Goal: Information Seeking & Learning: Check status

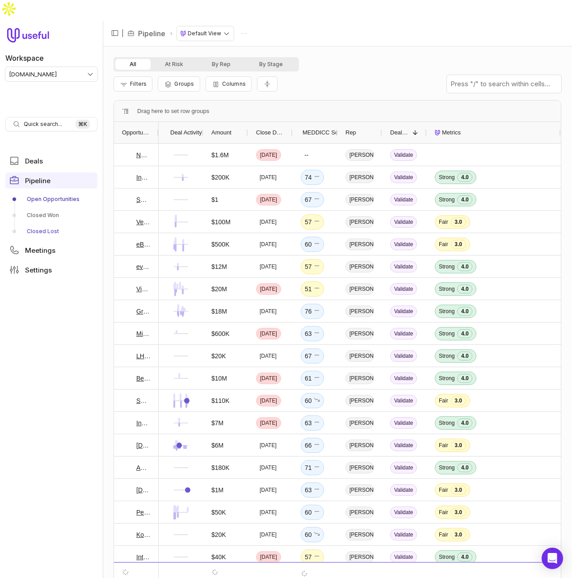
click at [48, 224] on link "Closed Lost" at bounding box center [51, 231] width 92 height 14
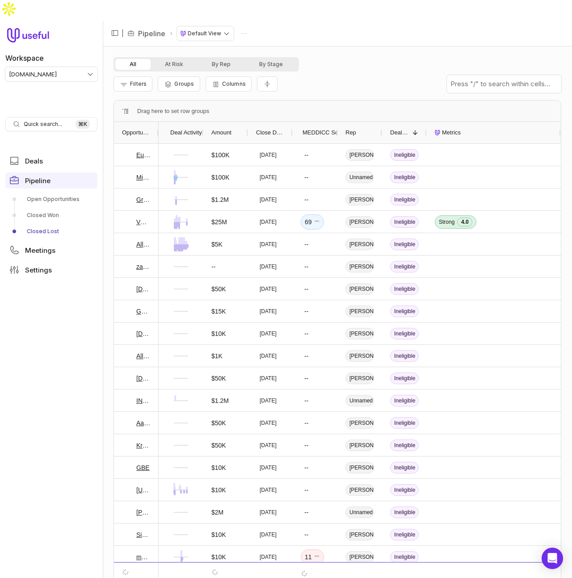
click at [269, 127] on span "Close Date" at bounding box center [270, 132] width 29 height 11
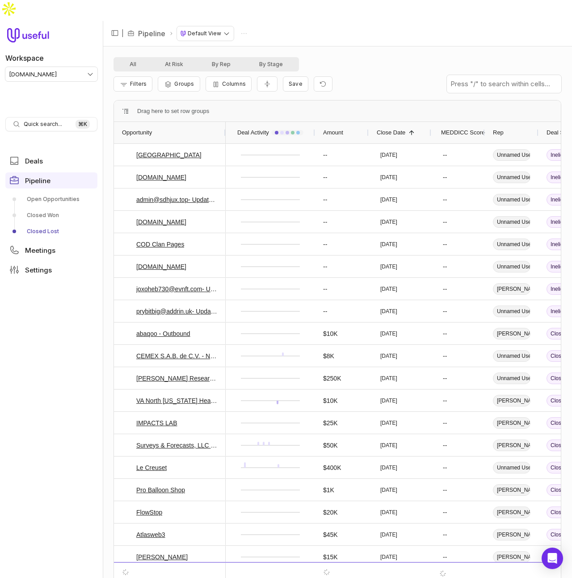
click at [400, 127] on span "Close Date" at bounding box center [391, 132] width 29 height 11
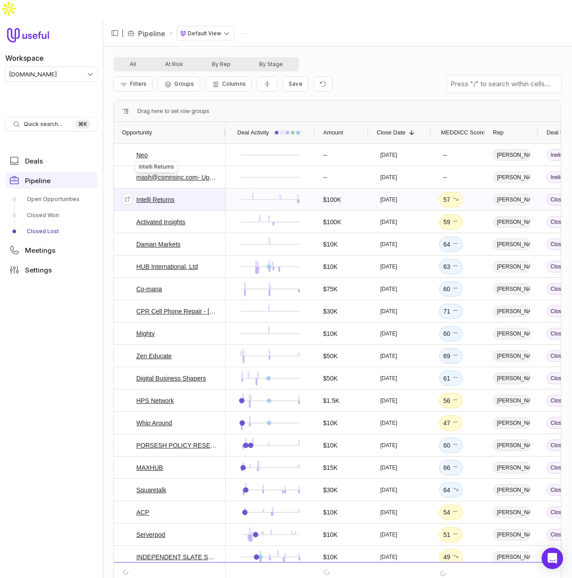
click at [162, 194] on link "Intelli Returns" at bounding box center [155, 199] width 38 height 11
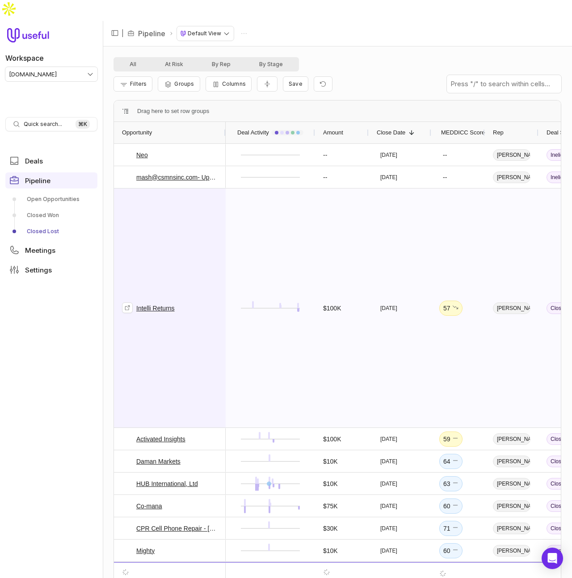
click at [184, 257] on span "Intelli Returns" at bounding box center [170, 308] width 96 height 238
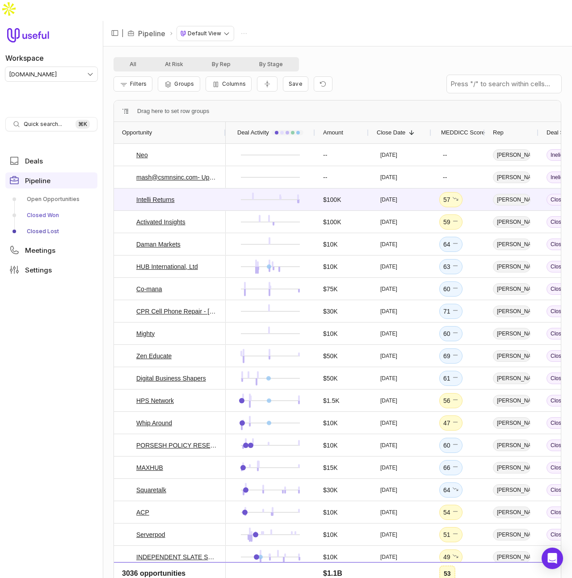
click at [54, 208] on link "Closed Won" at bounding box center [51, 215] width 92 height 14
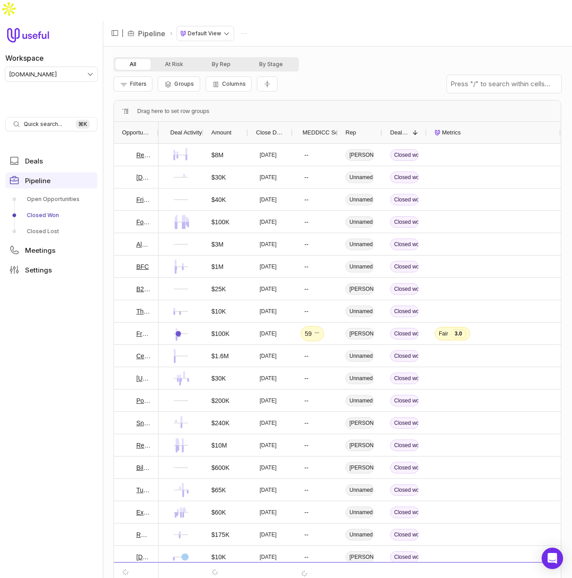
click at [267, 127] on span "Close Date" at bounding box center [270, 132] width 29 height 11
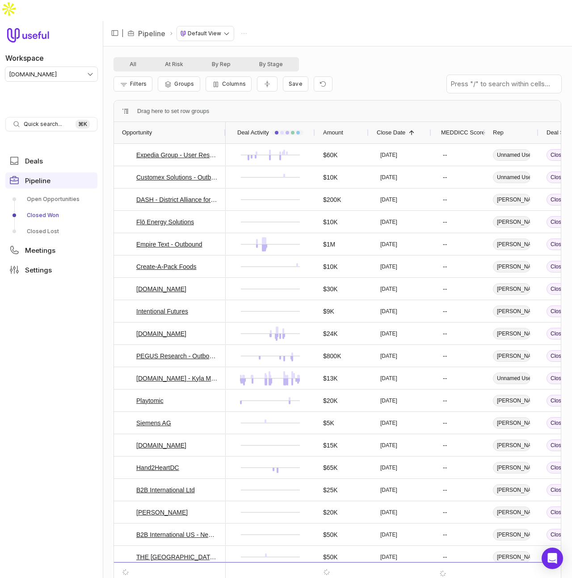
click at [399, 127] on span "Close Date" at bounding box center [391, 132] width 29 height 11
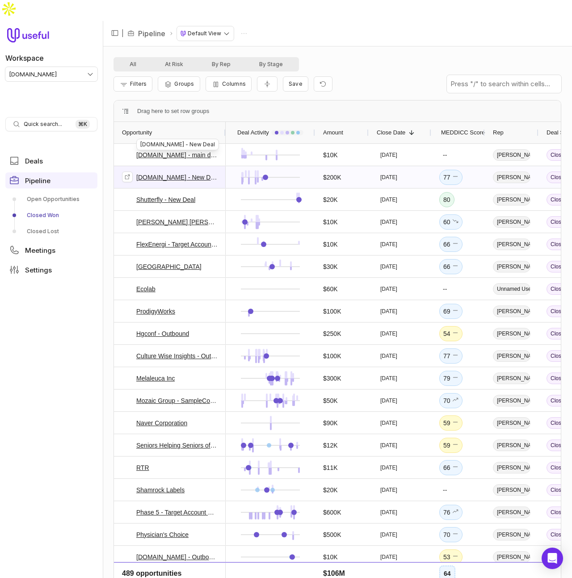
click at [173, 172] on link "goessor.com - New Deal" at bounding box center [176, 177] width 81 height 11
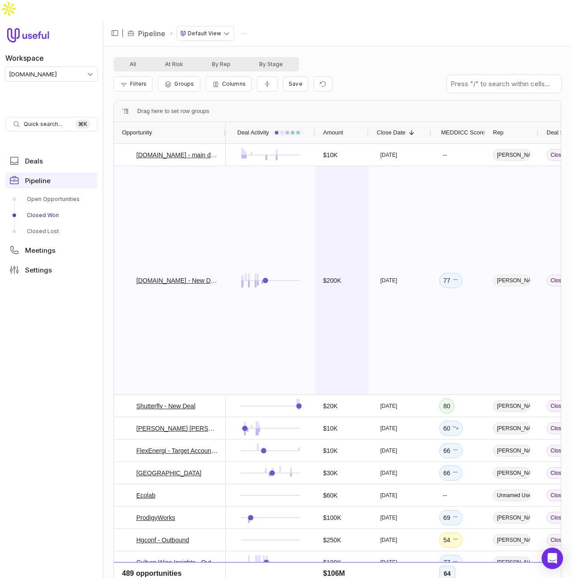
drag, startPoint x: 363, startPoint y: 184, endPoint x: 361, endPoint y: 171, distance: 13.2
click at [363, 184] on div "$200K" at bounding box center [342, 280] width 54 height 228
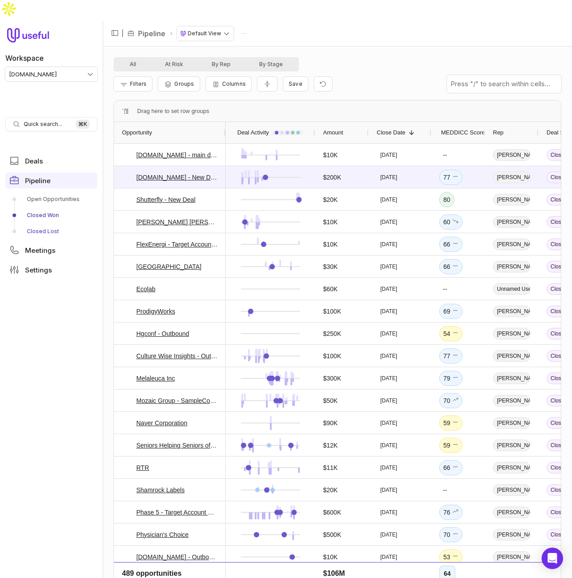
click at [35, 224] on link "Closed Lost" at bounding box center [51, 231] width 92 height 14
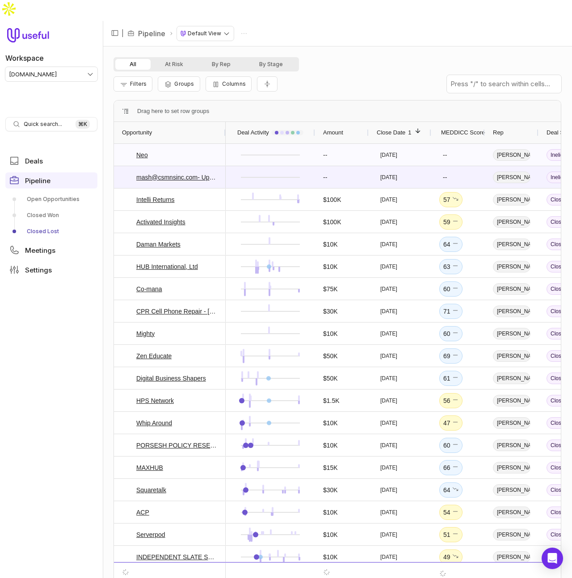
click at [125, 152] on icon at bounding box center [127, 155] width 6 height 6
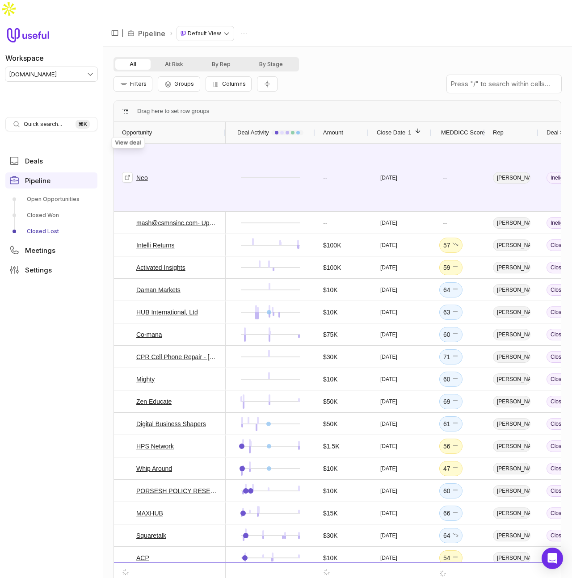
click at [206, 154] on span "Neo" at bounding box center [170, 177] width 96 height 67
click at [201, 144] on span "Neo" at bounding box center [170, 177] width 96 height 67
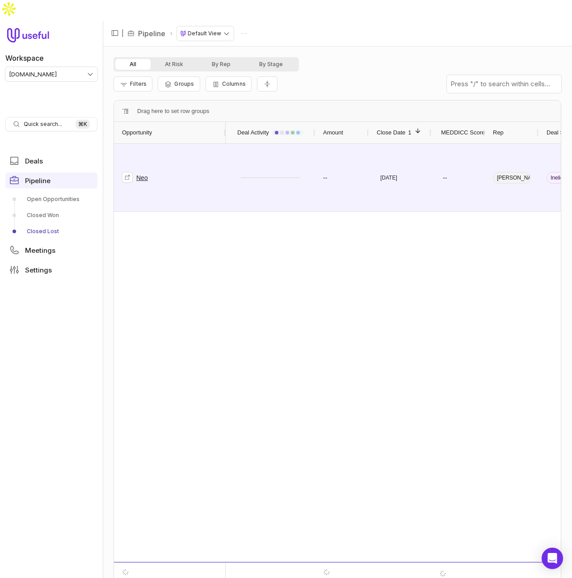
click at [166, 157] on span "Neo" at bounding box center [170, 177] width 96 height 67
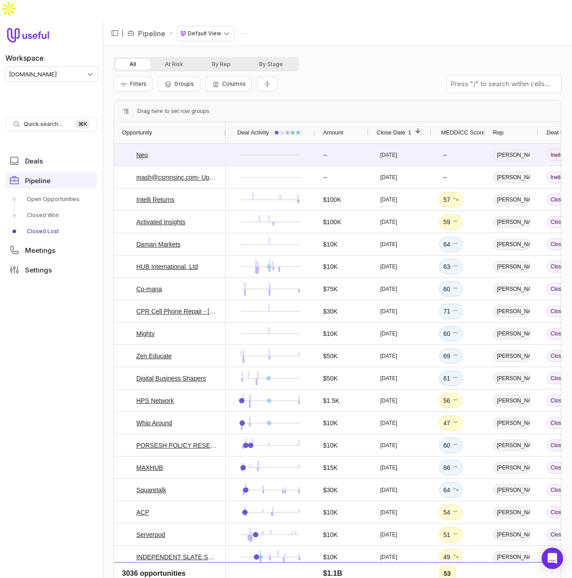
drag, startPoint x: 439, startPoint y: 38, endPoint x: 471, endPoint y: 45, distance: 32.4
click at [439, 57] on div "All At Risk By Rep By Stage" at bounding box center [338, 64] width 448 height 14
click at [431, 57] on div "All At Risk By Rep By Stage" at bounding box center [338, 64] width 448 height 14
click at [302, 72] on div "Filters Groups Columns" at bounding box center [338, 84] width 448 height 25
click at [46, 208] on link "Closed Won" at bounding box center [51, 215] width 92 height 14
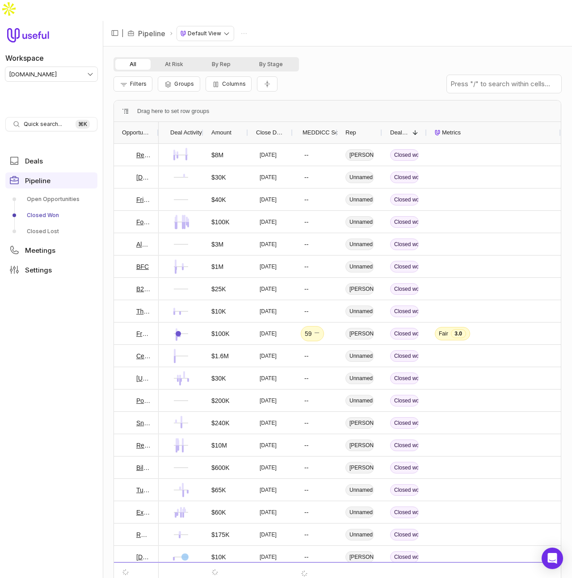
drag, startPoint x: 564, startPoint y: 80, endPoint x: 569, endPoint y: 80, distance: 5.4
click at [565, 80] on div "All At Risk By Rep By Stage Filters Groups Columns Drag here to set row groups …" at bounding box center [337, 322] width 469 height 553
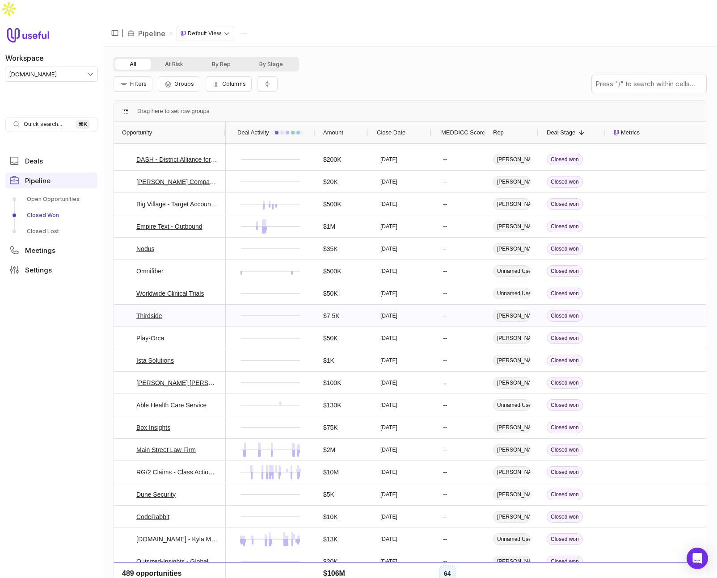
scroll to position [3290, 0]
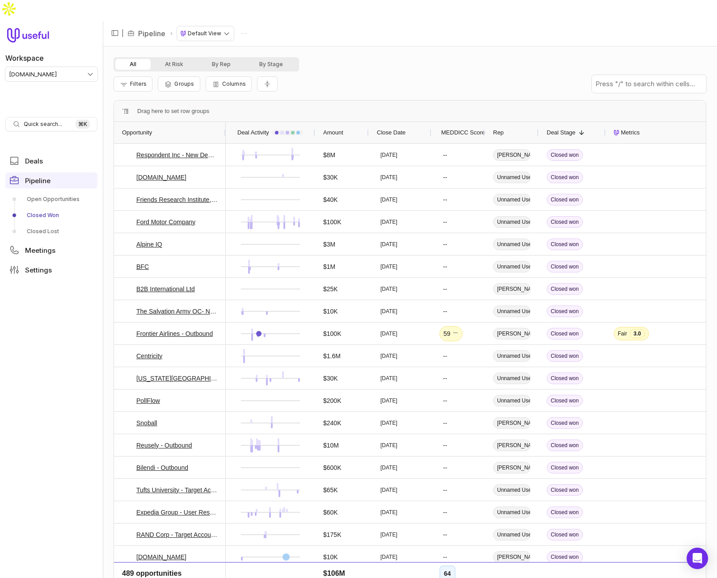
click at [474, 127] on span "MEDDICC Score" at bounding box center [463, 132] width 44 height 11
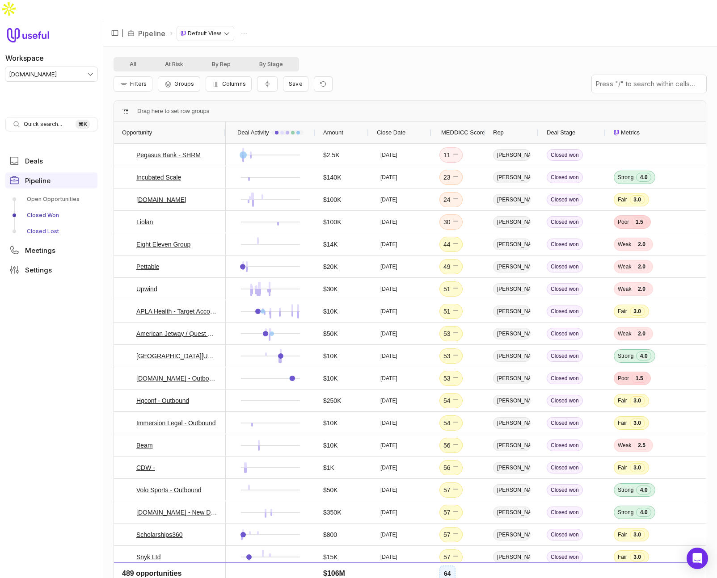
click at [40, 224] on link "Closed Lost" at bounding box center [51, 231] width 92 height 14
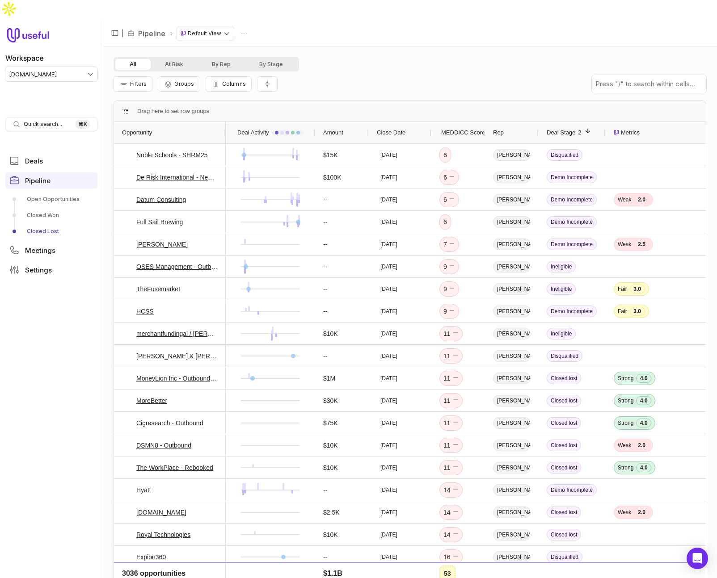
click at [457, 127] on span "MEDDICC Score" at bounding box center [463, 132] width 44 height 11
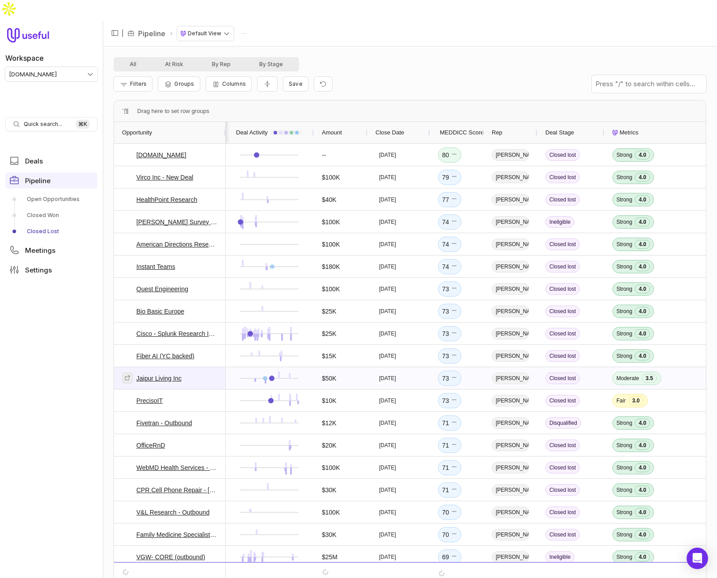
click at [128, 375] on icon at bounding box center [127, 377] width 5 height 5
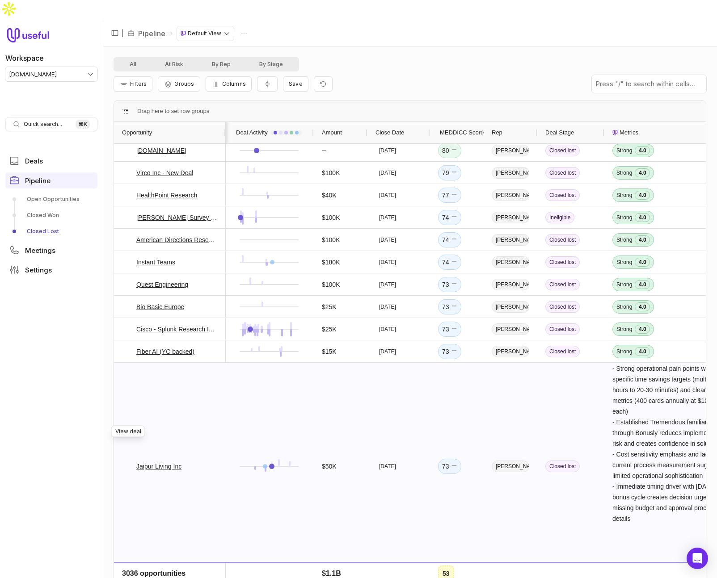
scroll to position [4, 0]
click at [421, 375] on div "[DATE]" at bounding box center [398, 466] width 63 height 207
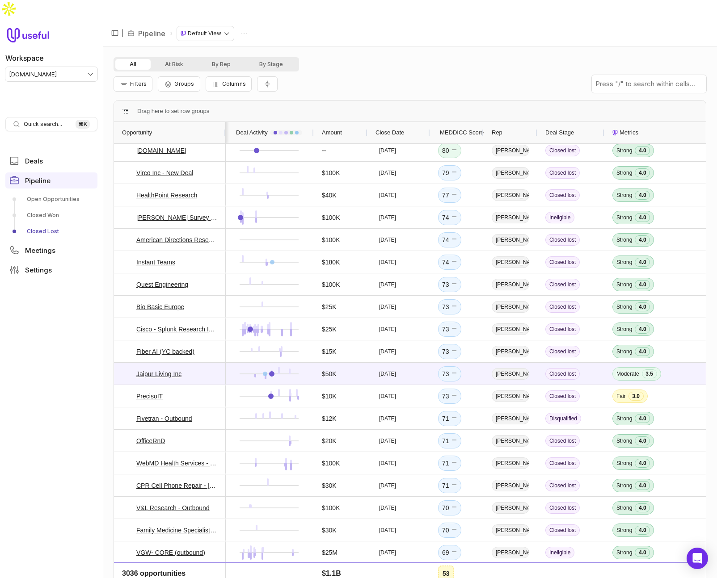
click at [350, 72] on div "Filters Groups Columns" at bounding box center [410, 84] width 593 height 25
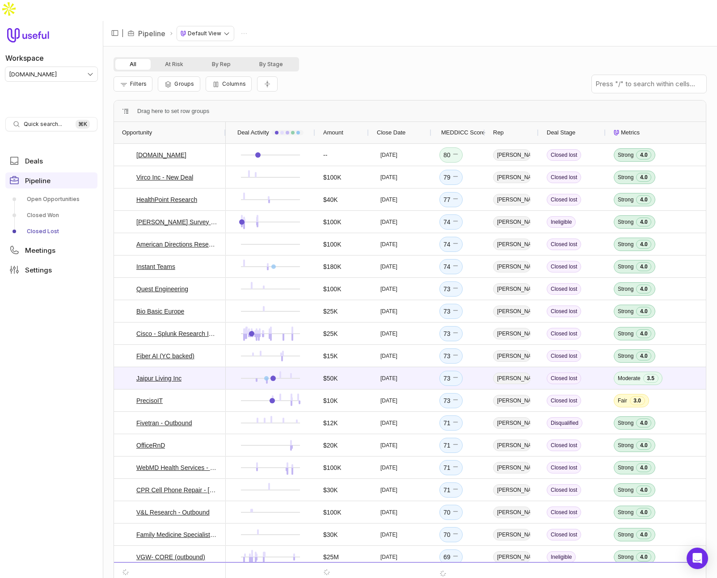
click at [413, 46] on div "All At Risk By Rep By Stage Filters Groups Columns - Prospect has direct positi…" at bounding box center [410, 322] width 614 height 553
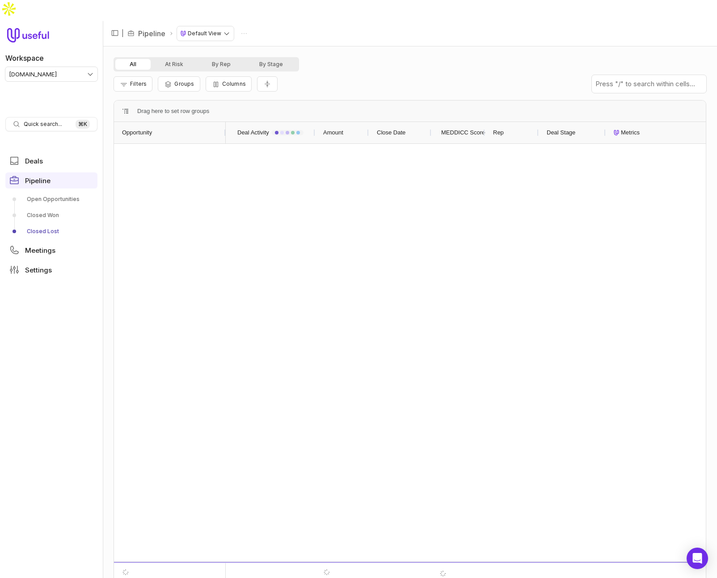
scroll to position [2279, 0]
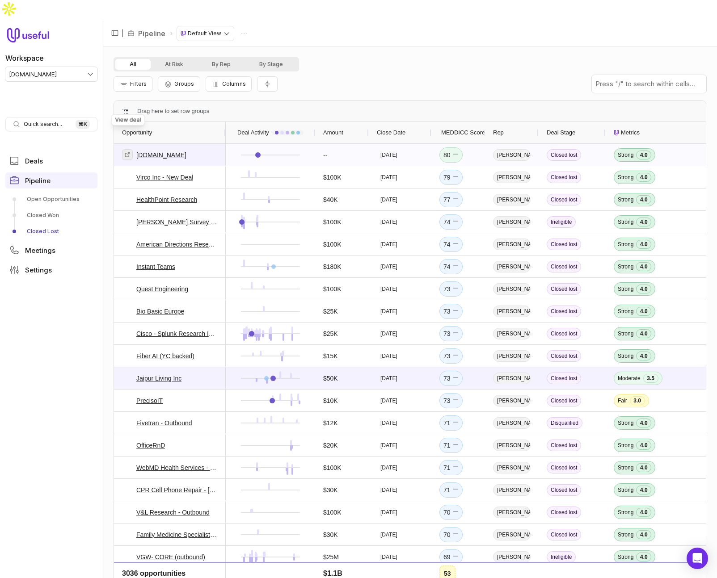
click at [131, 149] on link at bounding box center [127, 154] width 11 height 11
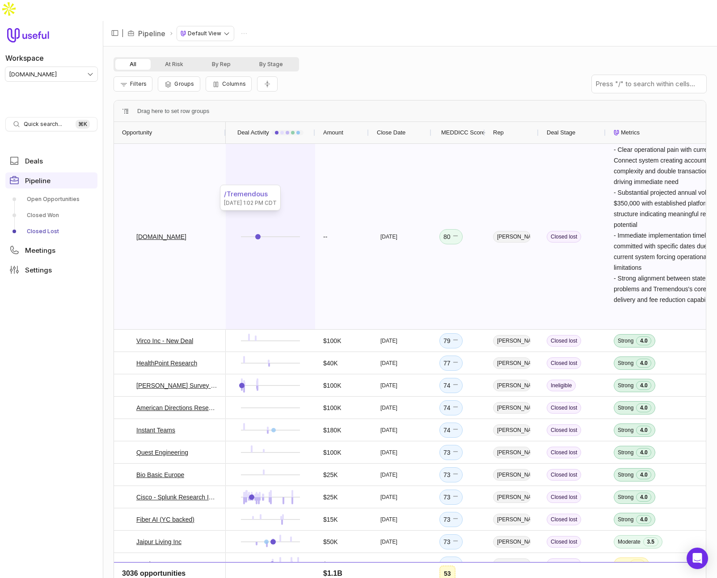
click at [230, 281] on div at bounding box center [270, 236] width 89 height 185
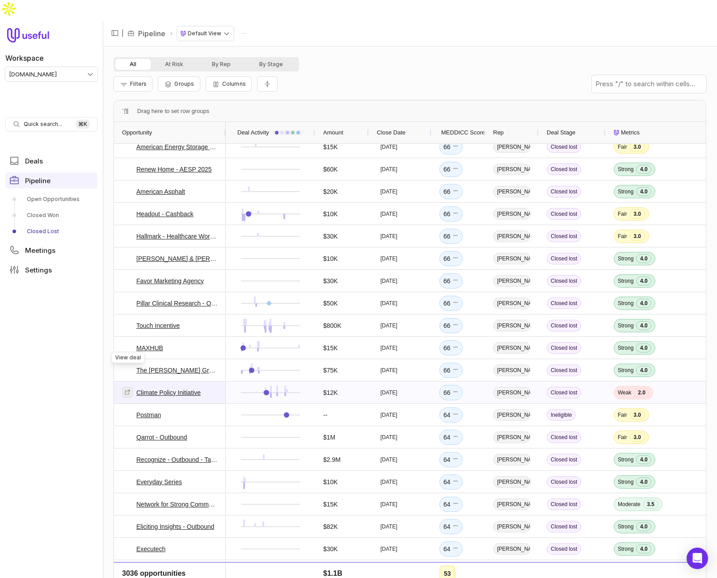
click at [126, 389] on icon at bounding box center [127, 392] width 6 height 6
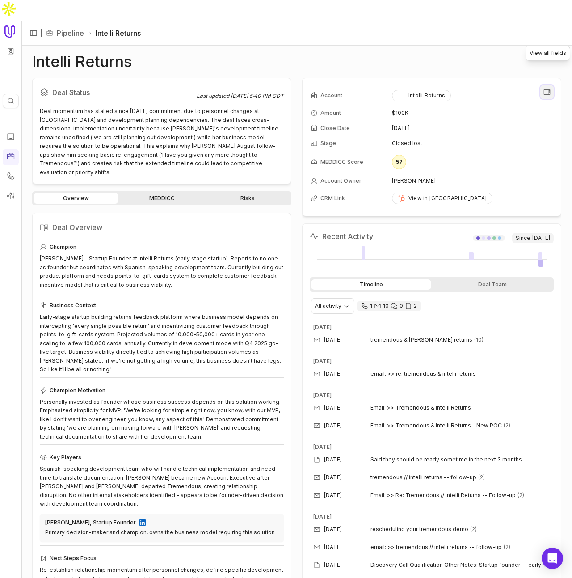
click at [546, 88] on icon "View all fields" at bounding box center [547, 92] width 8 height 8
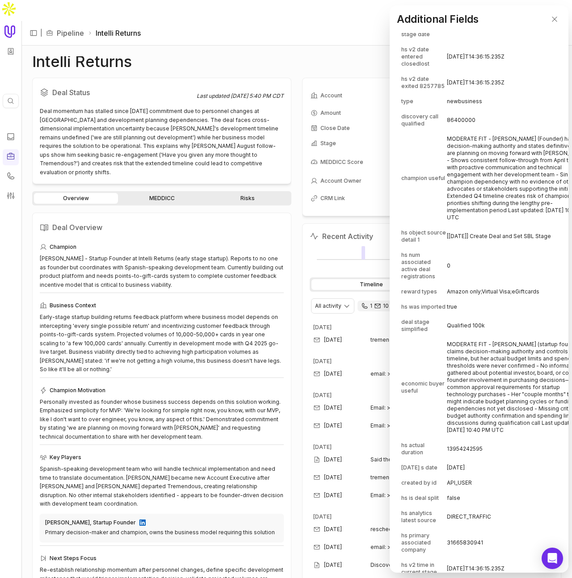
scroll to position [324, 0]
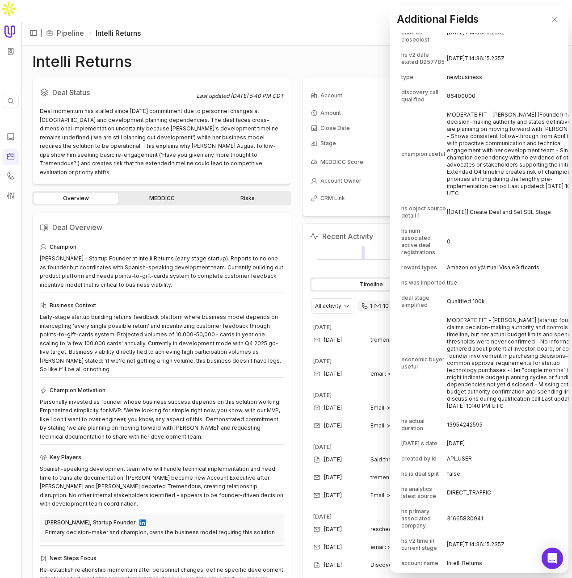
click at [478, 224] on td "0" at bounding box center [519, 242] width 144 height 36
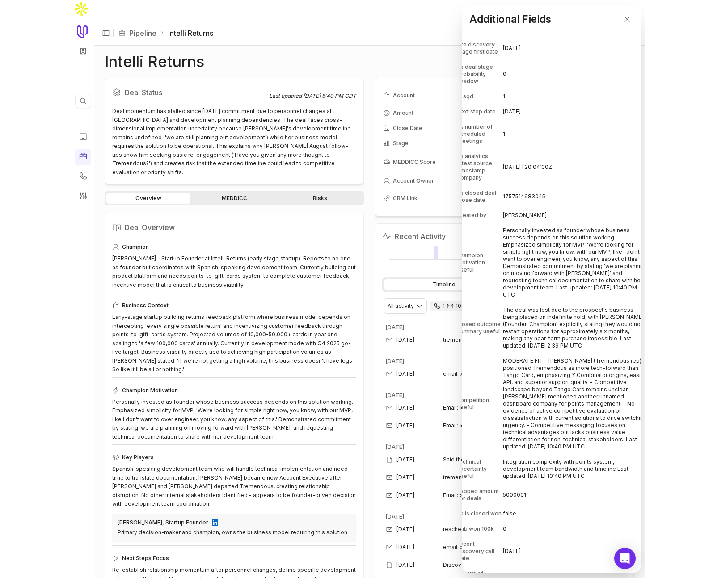
scroll to position [1957, 0]
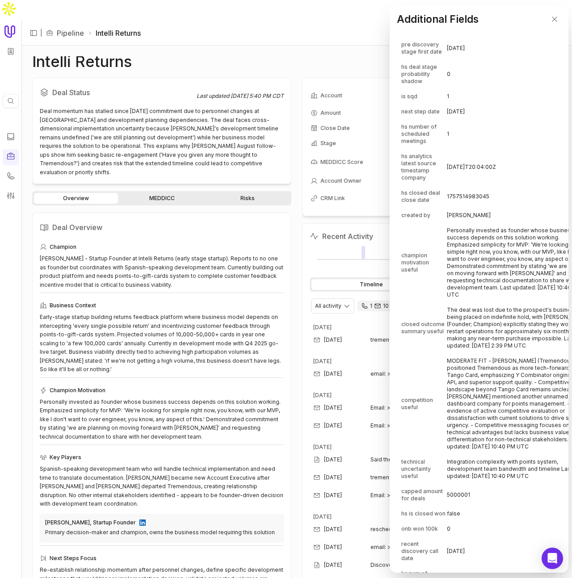
drag, startPoint x: 483, startPoint y: 32, endPoint x: 500, endPoint y: 28, distance: 17.5
click at [483, 32] on div "Additional Fields" at bounding box center [479, 19] width 179 height 28
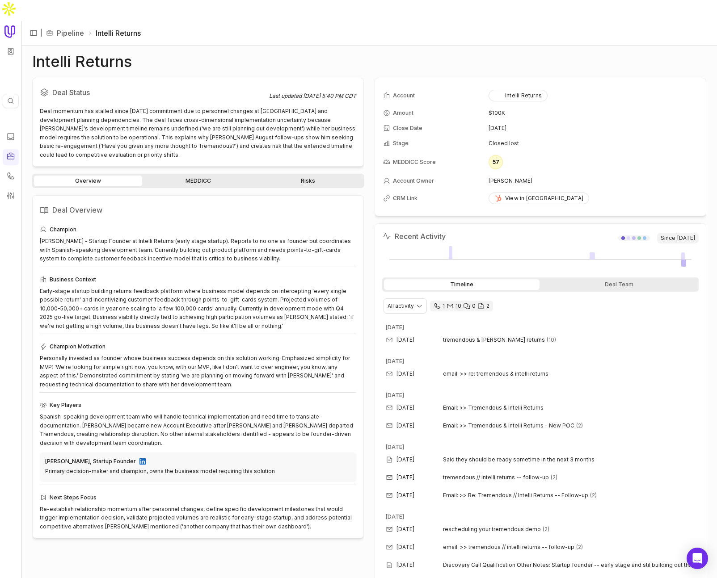
click at [309, 56] on div "Intelli Returns" at bounding box center [369, 61] width 674 height 11
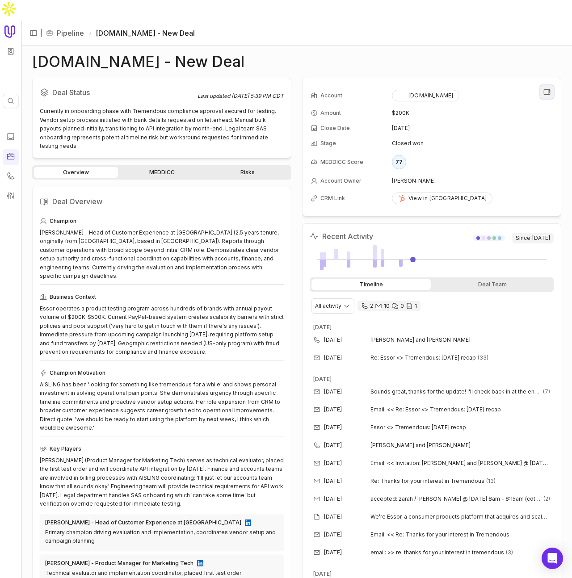
click at [544, 89] on icon "View all fields" at bounding box center [547, 91] width 7 height 5
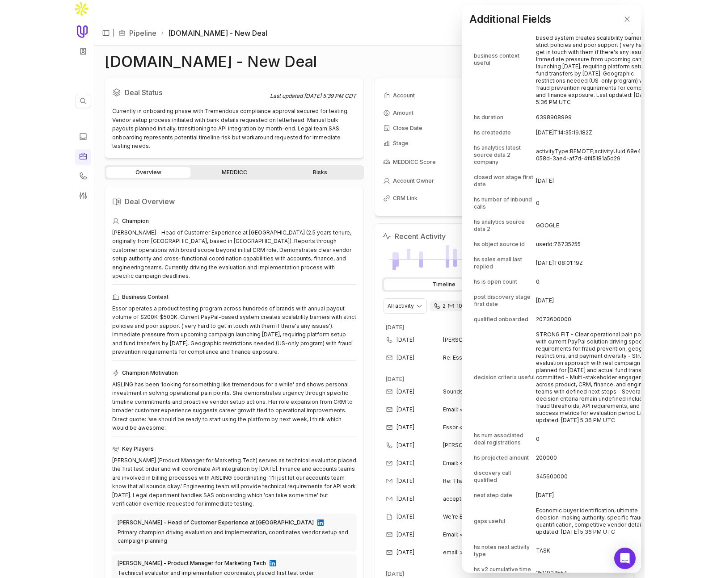
scroll to position [75, 0]
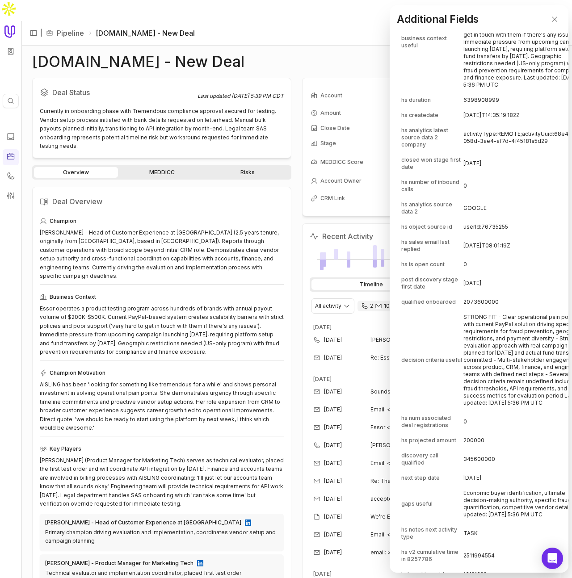
click at [479, 235] on td "2025-09-11T08:01:19Z" at bounding box center [527, 245] width 126 height 21
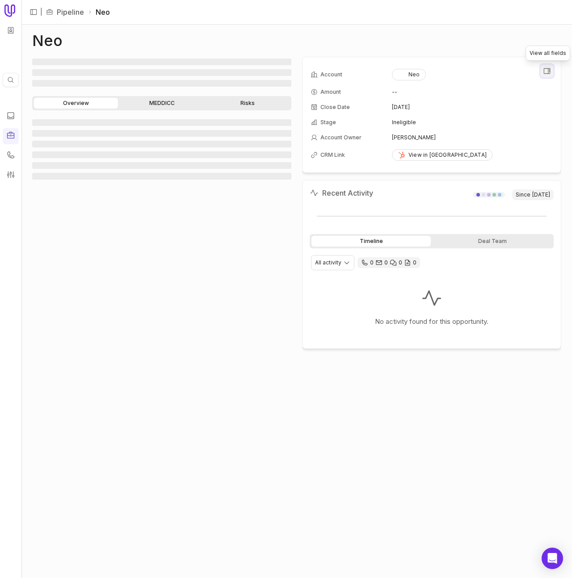
click at [545, 72] on icon "View all fields" at bounding box center [547, 71] width 8 height 8
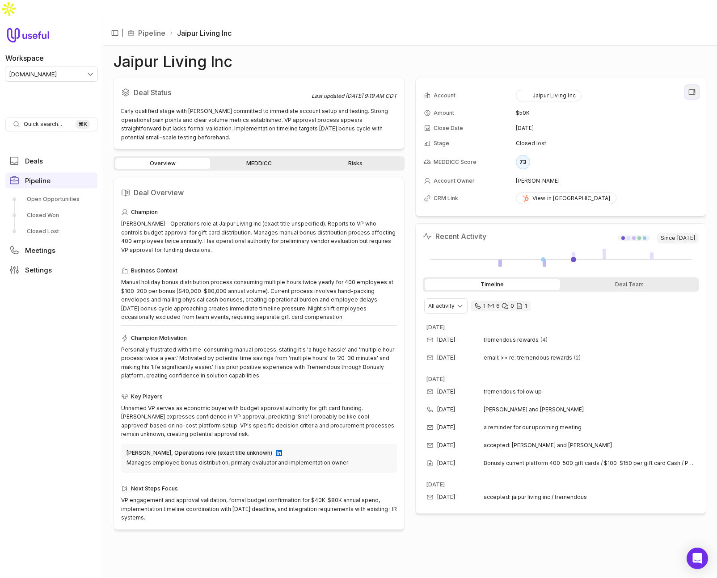
click at [695, 88] on icon "View all fields" at bounding box center [692, 92] width 8 height 8
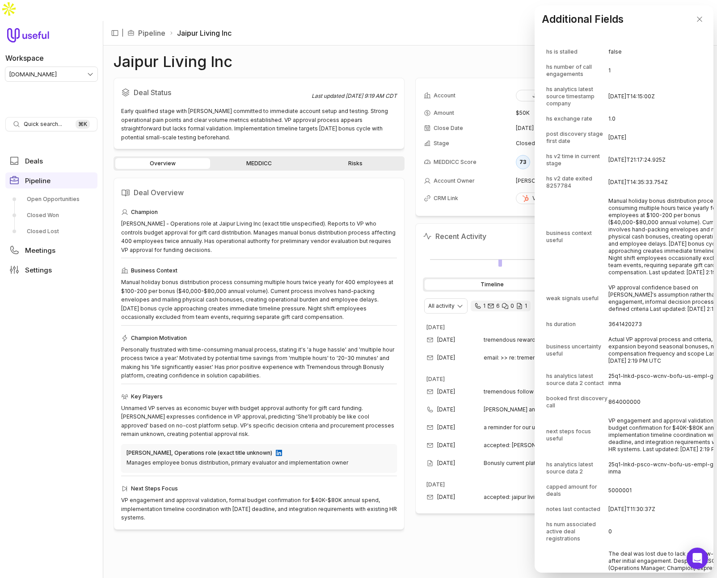
click at [693, 13] on button "Close" at bounding box center [699, 19] width 13 height 13
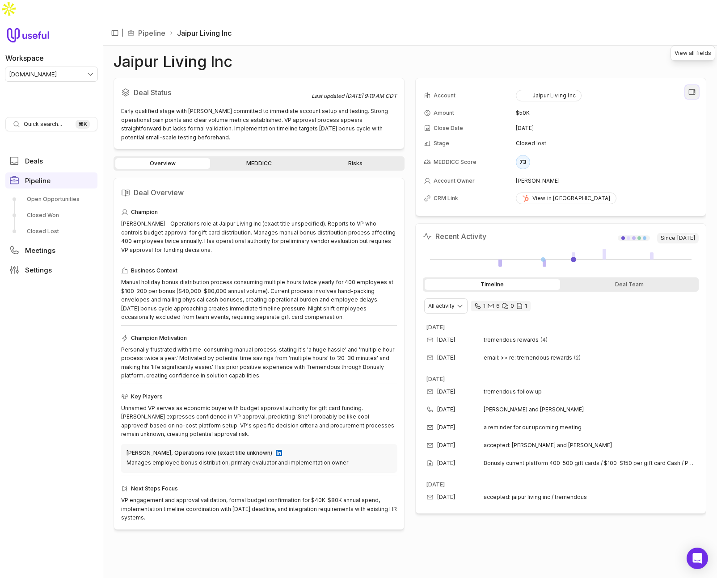
click at [696, 85] on button "View all fields" at bounding box center [691, 91] width 13 height 13
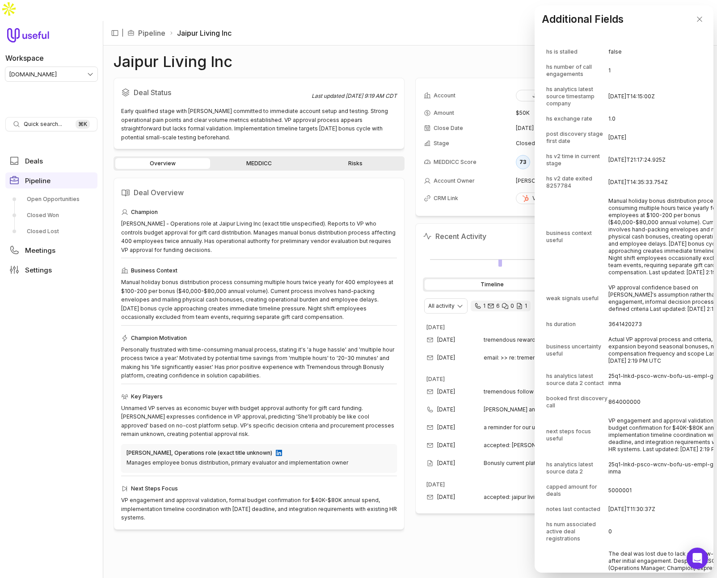
click at [627, 152] on td "2025-09-09T21:17:24.925Z" at bounding box center [677, 159] width 138 height 21
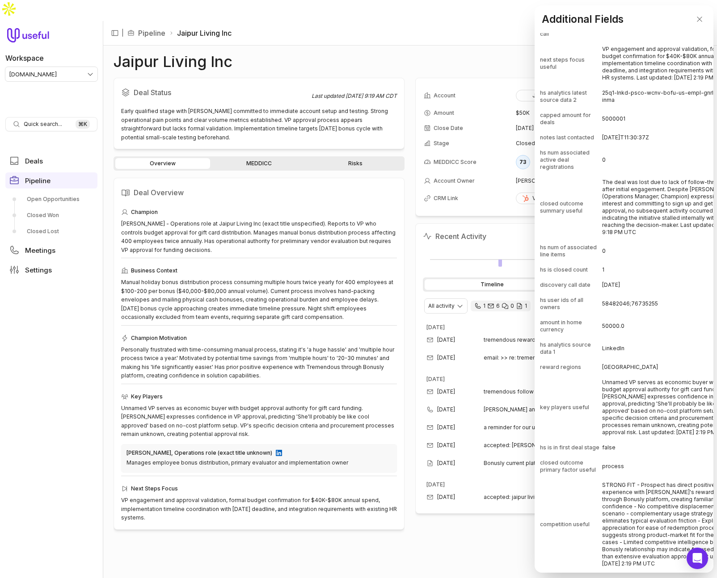
scroll to position [372, 0]
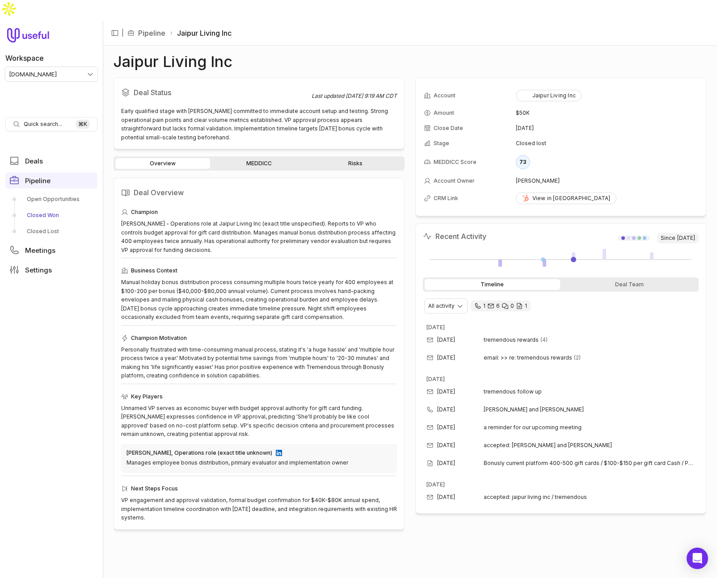
click at [54, 208] on link "Closed Won" at bounding box center [51, 215] width 92 height 14
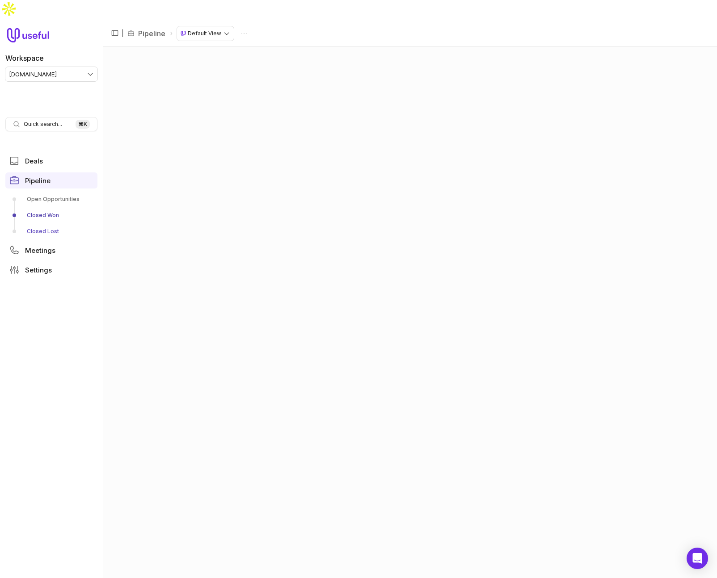
click at [52, 224] on link "Closed Lost" at bounding box center [51, 231] width 92 height 14
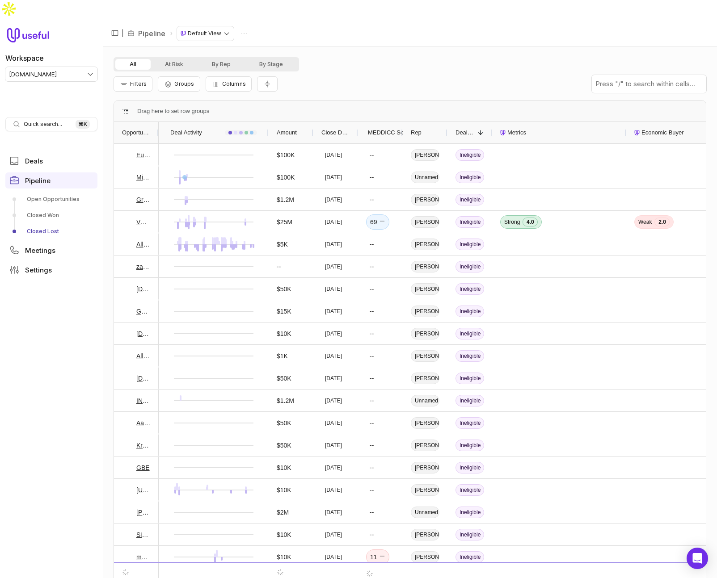
drag, startPoint x: 201, startPoint y: 112, endPoint x: 279, endPoint y: 115, distance: 78.3
click at [270, 122] on div at bounding box center [268, 132] width 4 height 21
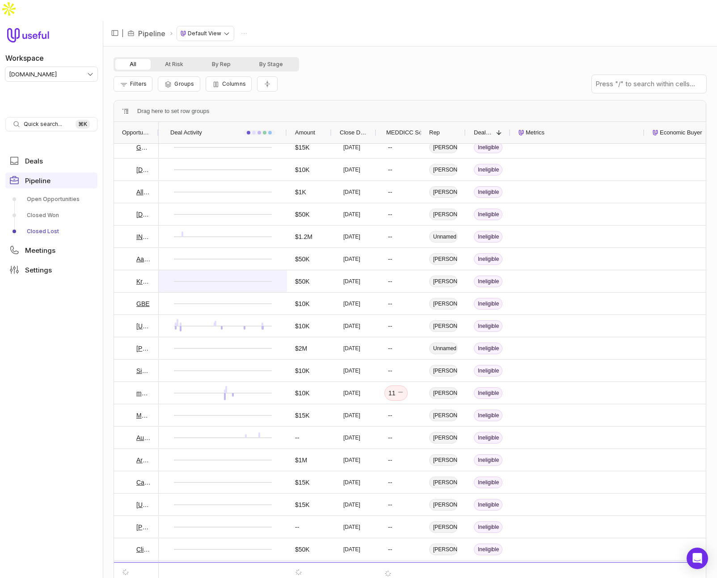
scroll to position [39, 0]
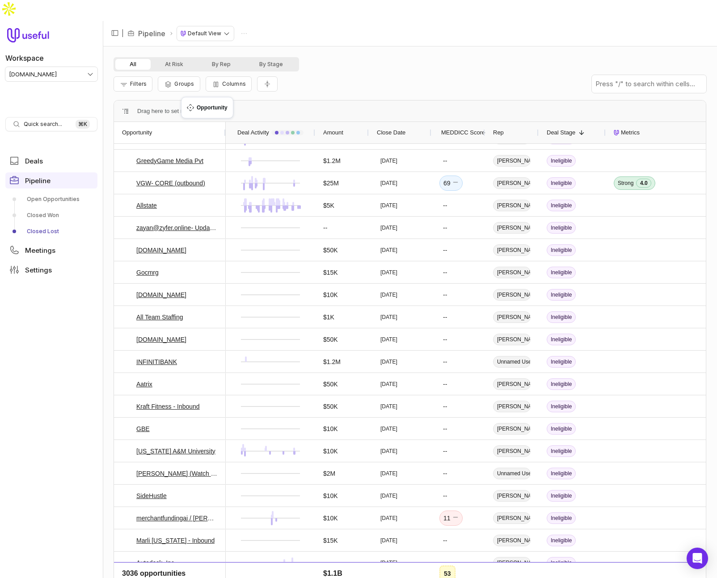
drag, startPoint x: 156, startPoint y: 112, endPoint x: 181, endPoint y: 112, distance: 24.6
click at [308, 101] on div "Drag here to set row groups" at bounding box center [410, 111] width 592 height 21
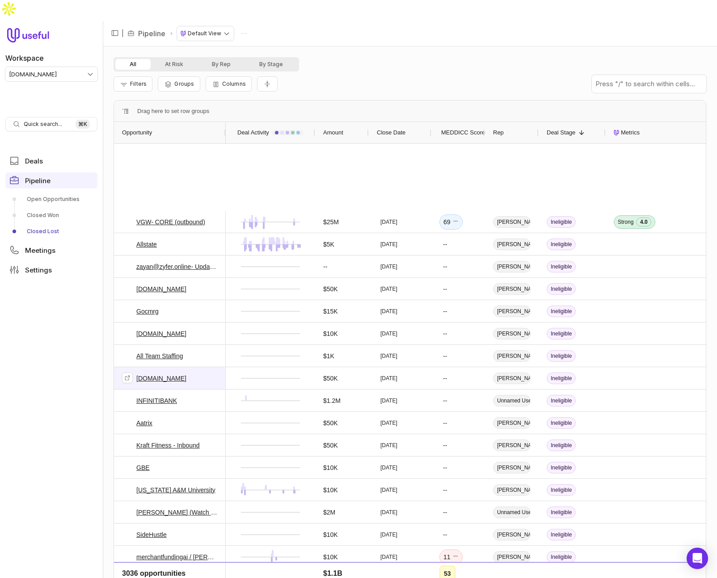
scroll to position [0, 0]
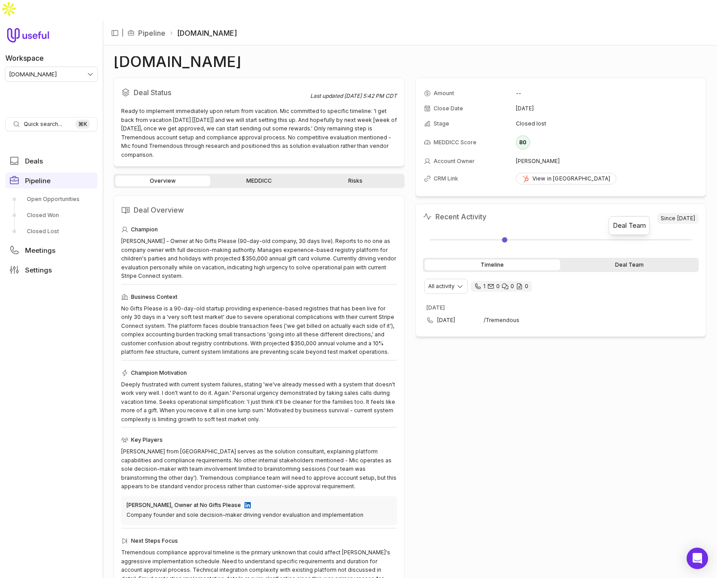
click at [640, 260] on div "Deal Team" at bounding box center [629, 265] width 135 height 11
click at [530, 260] on div "Timeline" at bounding box center [492, 265] width 135 height 11
click at [690, 85] on button "View all fields" at bounding box center [691, 91] width 13 height 13
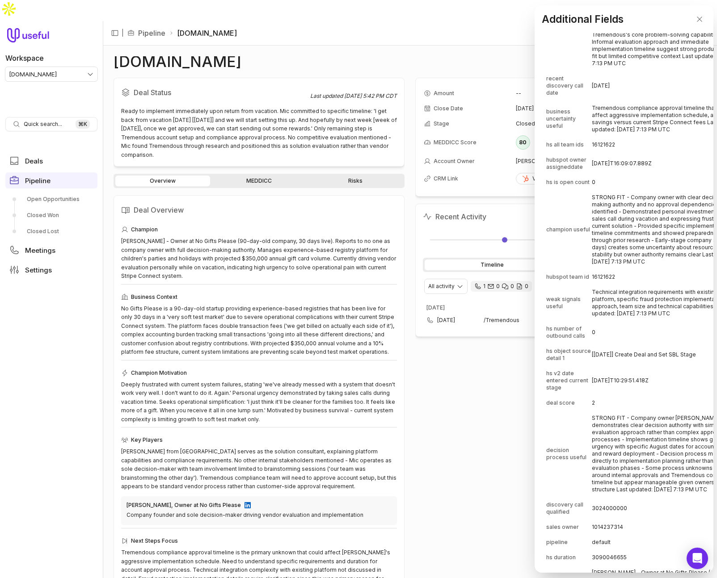
scroll to position [838, 0]
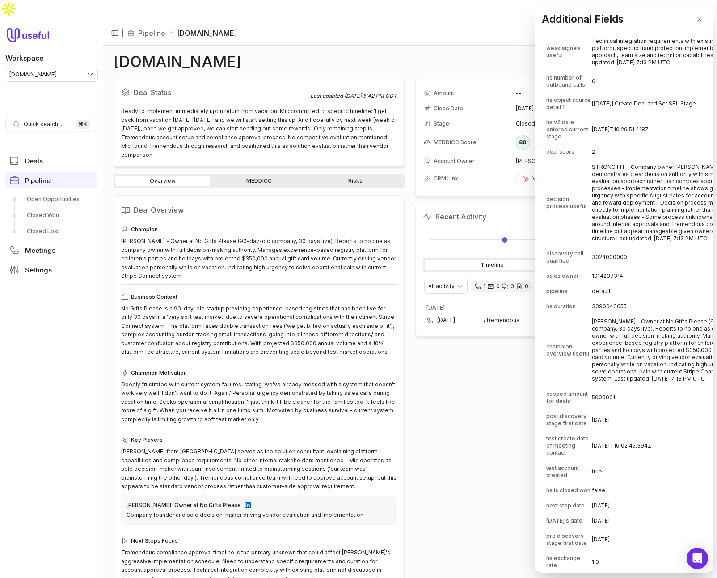
click at [606, 334] on td "Mic Foster - Owner at No Gifts Please (90-day-old company, 30 days live). Repor…" at bounding box center [667, 351] width 150 height 72
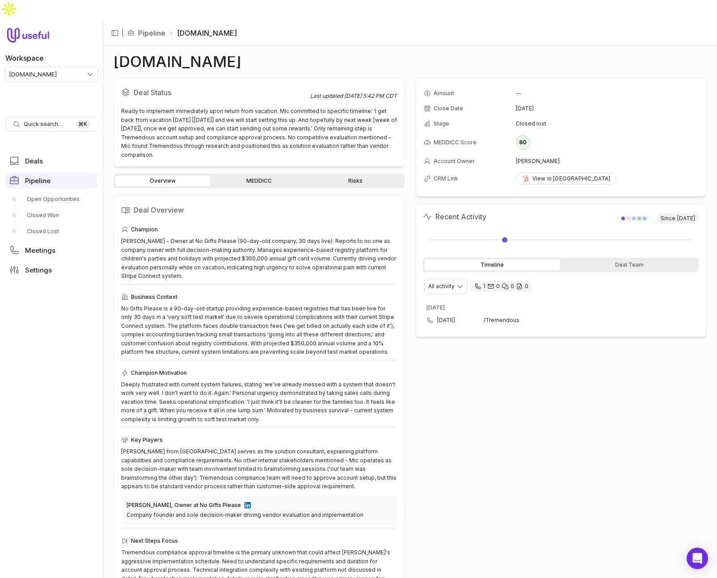
click at [587, 406] on div "Amount -- Close Date Sep 3, 2025 Stage Closed lost MEDDICC Score 80 Account Own…" at bounding box center [560, 333] width 291 height 511
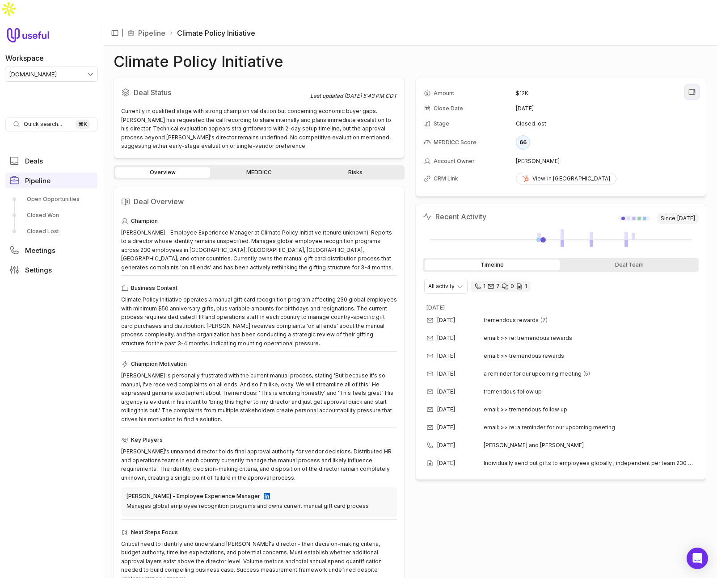
click at [691, 88] on icon "View all fields" at bounding box center [692, 92] width 8 height 8
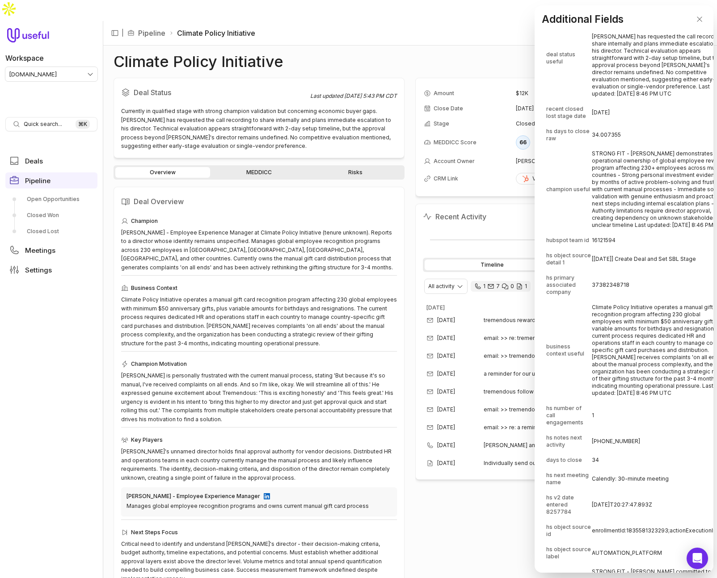
scroll to position [765, 0]
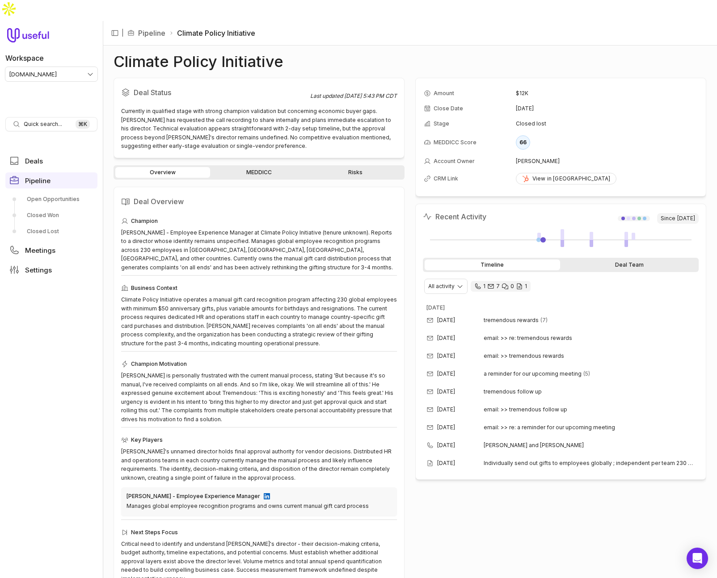
click at [632, 260] on div "Deal Team" at bounding box center [629, 265] width 135 height 11
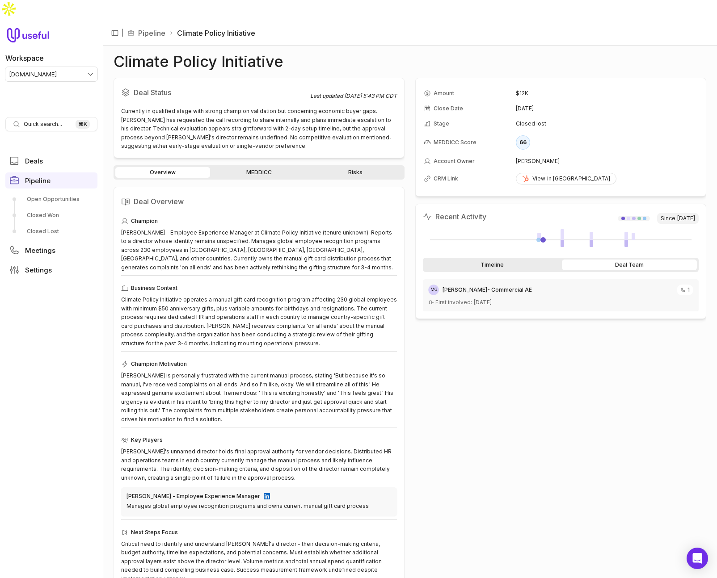
click at [519, 260] on div "Timeline" at bounding box center [492, 265] width 135 height 11
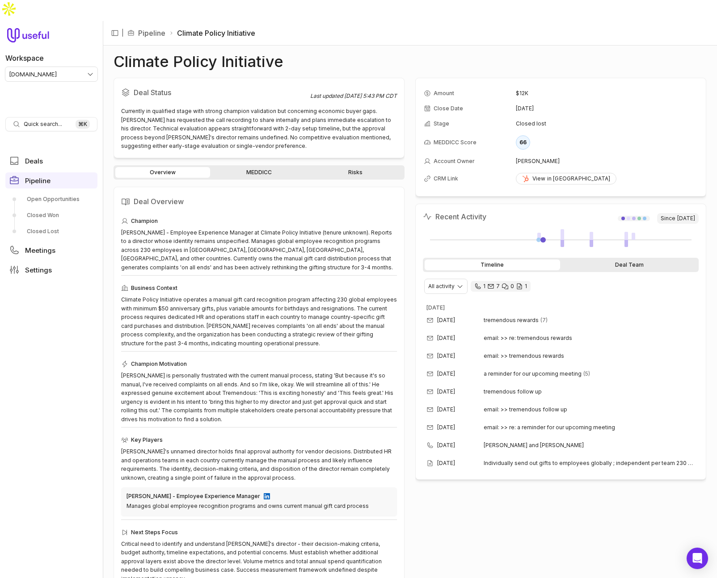
click at [601, 260] on div "Deal Team" at bounding box center [629, 265] width 135 height 11
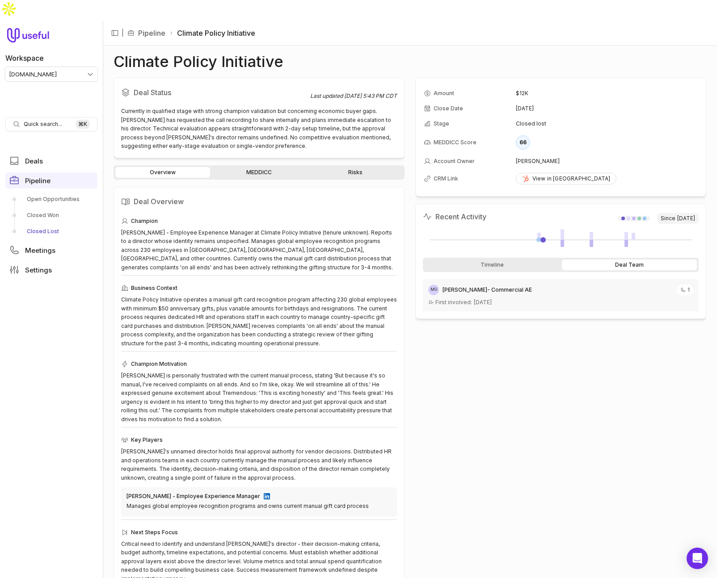
click at [53, 224] on link "Closed Lost" at bounding box center [51, 231] width 92 height 14
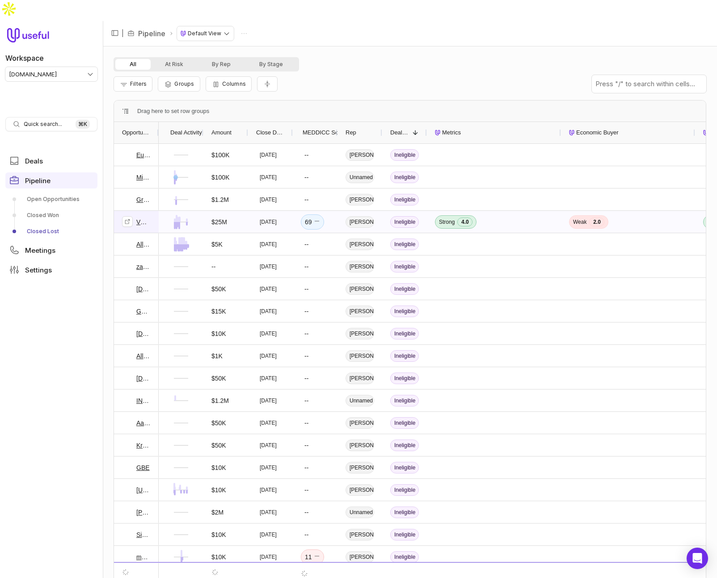
click at [140, 217] on link "VGW- CORE (outbound)" at bounding box center [143, 222] width 14 height 11
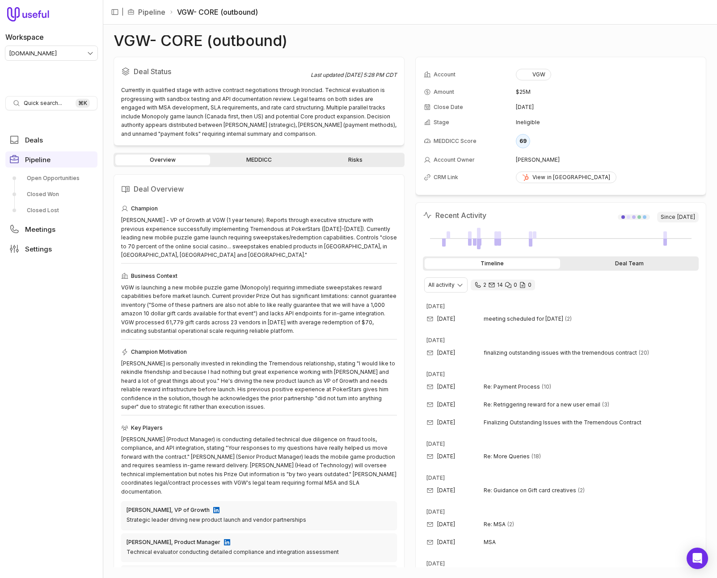
click at [625, 265] on div "Deal Team" at bounding box center [629, 263] width 135 height 11
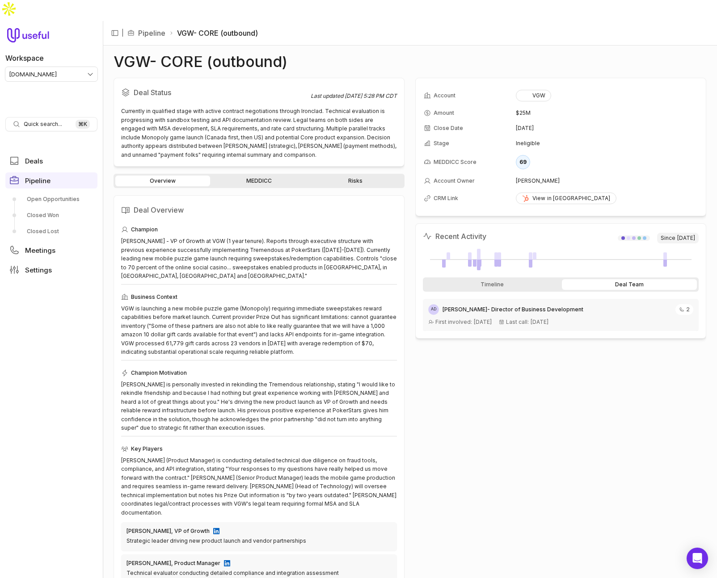
click at [430, 396] on div "Account VGW Amount $25M Close Date [DATE] Stage Ineligible MEDDICC Score 69 Acc…" at bounding box center [560, 333] width 291 height 511
